Goal: Information Seeking & Learning: Compare options

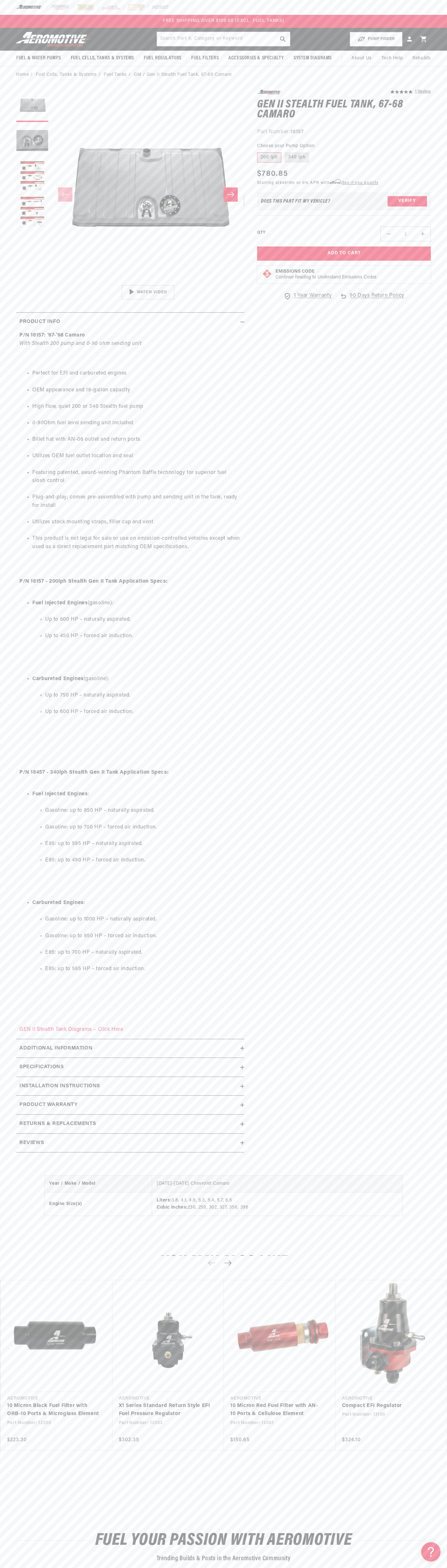
click at [114, 16] on div "FREE SHIPPING OVER $109.00 (EXCL. FUEL TANKS)" at bounding box center [224, 21] width 447 height 13
click at [423, 1563] on html "Skip to content Your cart Your cart is empty Loading... You may also like Subto…" at bounding box center [224, 784] width 447 height 1568
click at [21, 822] on ul "Fuel Injected Engines : Gasoline: up to 850 HP – naturally aspirated. Gasoline:…" at bounding box center [130, 895] width 222 height 226
